Goal: Task Accomplishment & Management: Manage account settings

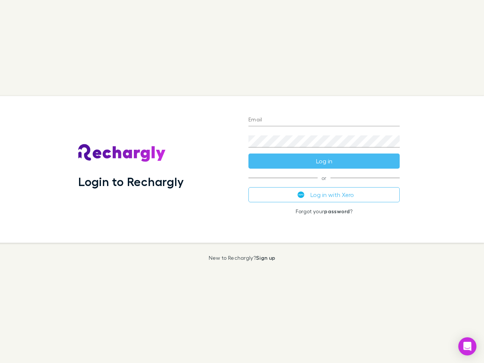
click at [242, 181] on div "Login to Rechargly" at bounding box center [157, 169] width 170 height 147
click at [324, 120] on input "Email" at bounding box center [323, 120] width 151 height 12
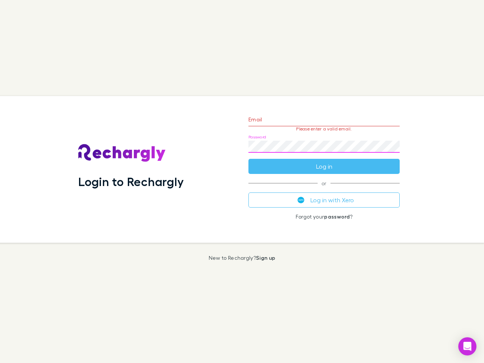
click at [324, 161] on form "Email Please enter a valid email. Password Log in" at bounding box center [323, 141] width 151 height 66
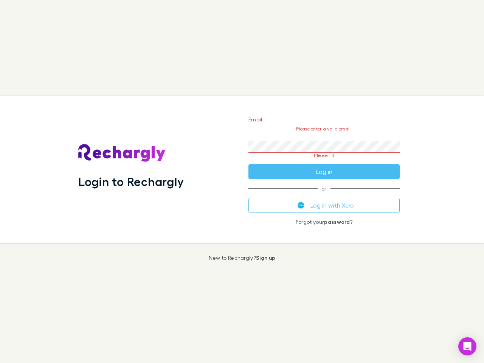
click at [324, 195] on div "Email Please enter a valid email. Password Please fill Log in or Log in with Xe…" at bounding box center [323, 169] width 163 height 147
click at [467, 346] on icon "Open Intercom Messenger" at bounding box center [467, 346] width 8 height 9
